Goal: Complete application form: Complete application form

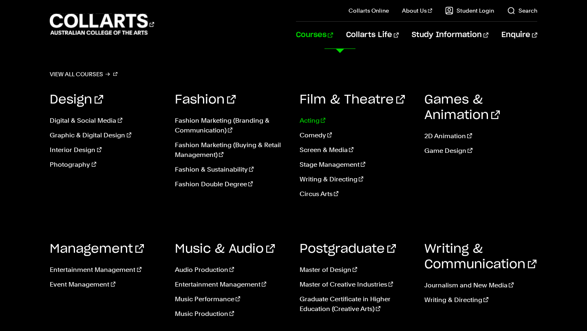
click at [310, 122] on link "Acting" at bounding box center [355, 121] width 112 height 10
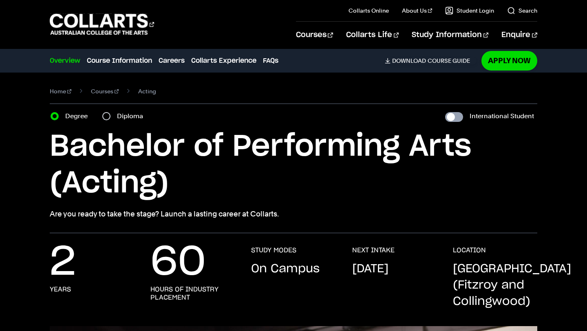
click at [455, 114] on input "International Student" at bounding box center [454, 117] width 18 height 10
checkbox input "true"
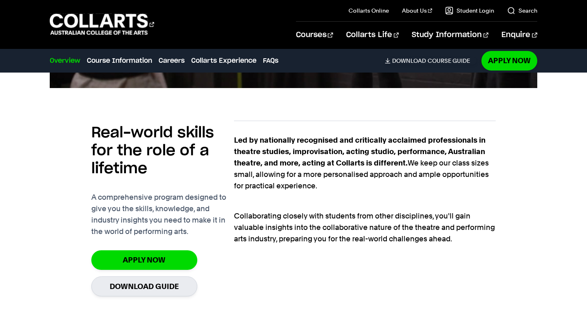
scroll to position [512, 0]
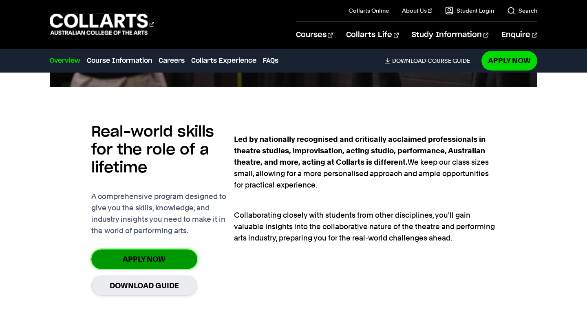
click at [180, 256] on link "Apply Now" at bounding box center [144, 258] width 106 height 19
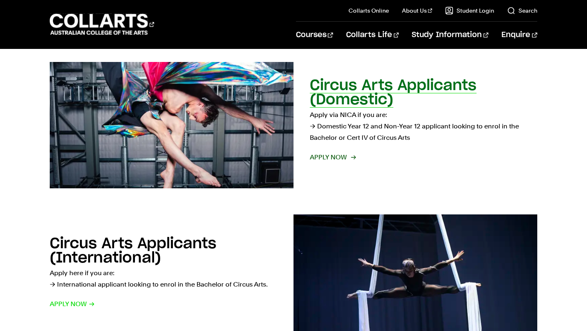
scroll to position [437, 0]
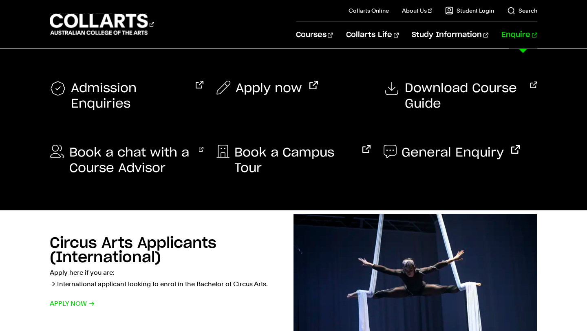
click at [520, 37] on link "Enquire" at bounding box center [518, 35] width 35 height 27
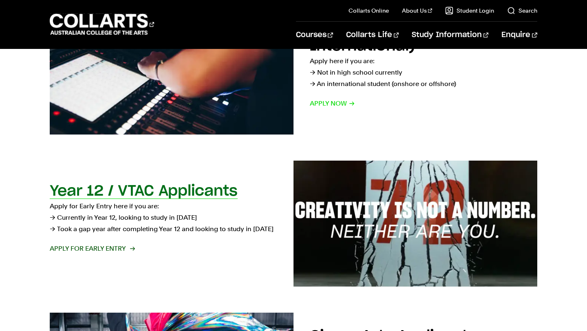
scroll to position [114, 0]
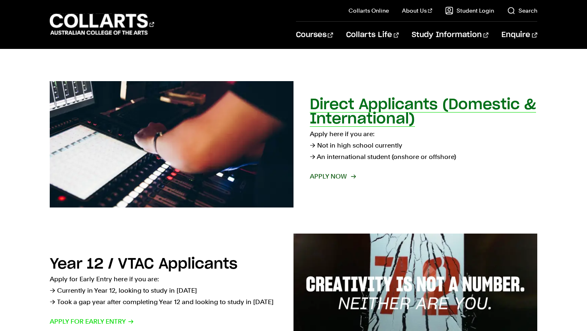
click at [341, 185] on div "Direct Applicants (Domestic & International) Apply here if you are: → Not in hi…" at bounding box center [423, 144] width 227 height 92
click at [335, 173] on span "Apply now" at bounding box center [332, 176] width 45 height 11
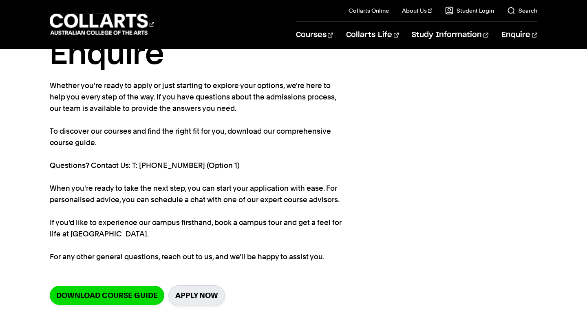
scroll to position [31, 0]
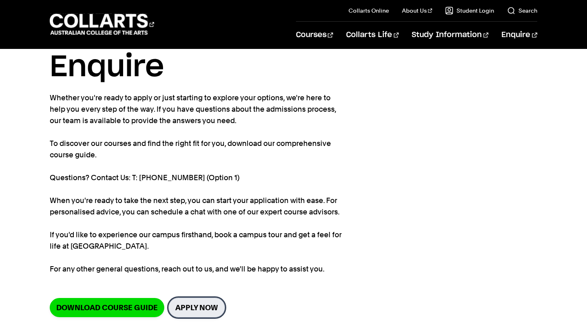
click at [201, 306] on link "Apply Now" at bounding box center [196, 307] width 57 height 20
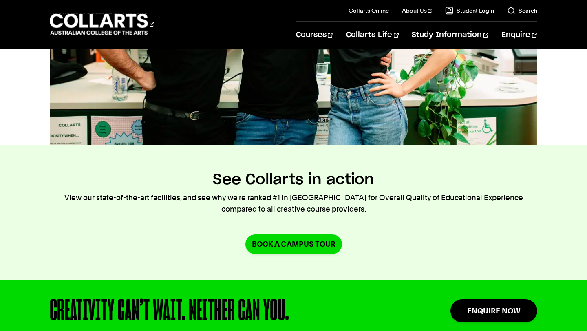
scroll to position [634, 0]
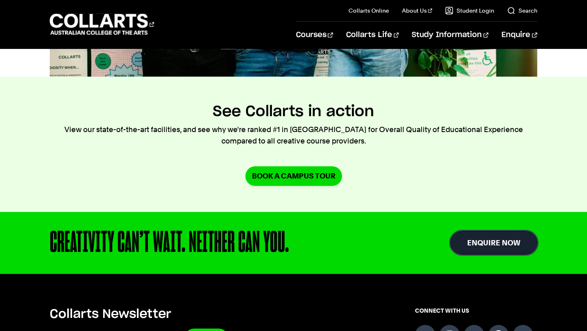
click at [484, 235] on link "Enquire Now" at bounding box center [493, 242] width 87 height 23
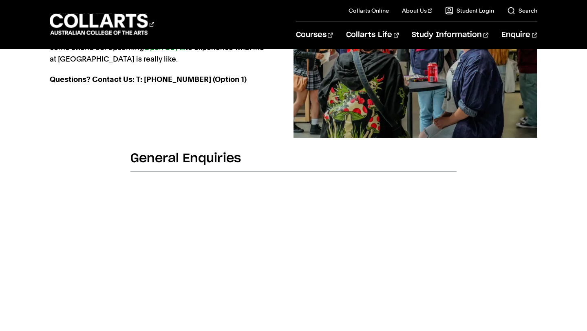
scroll to position [254, 0]
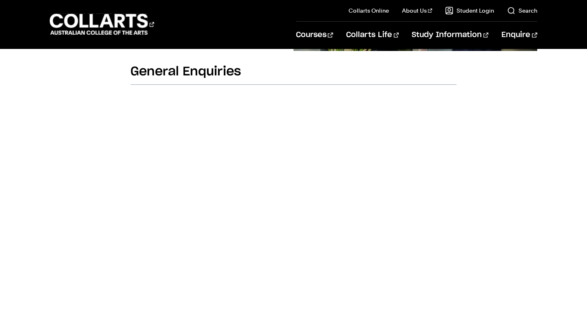
click at [264, 70] on h2 "General Enquiries" at bounding box center [293, 74] width 326 height 21
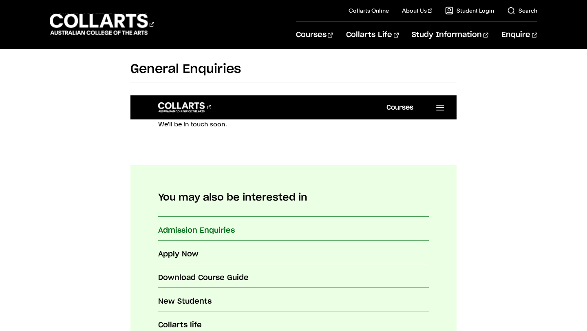
scroll to position [66, 0]
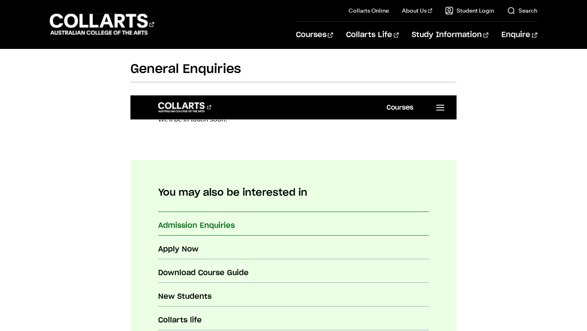
click at [265, 224] on h3 "Admission Enquiries" at bounding box center [293, 225] width 270 height 11
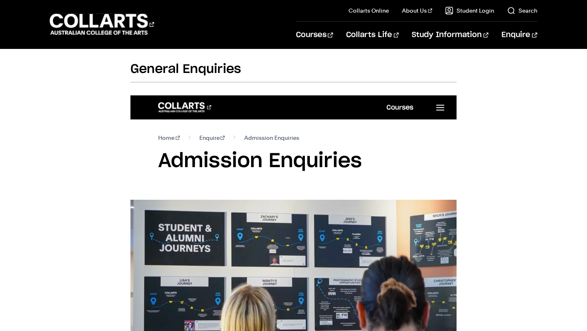
scroll to position [349, 0]
